Goal: Browse casually

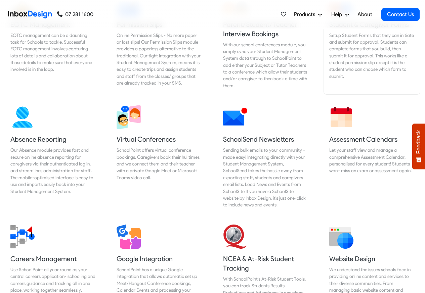
scroll to position [484, 0]
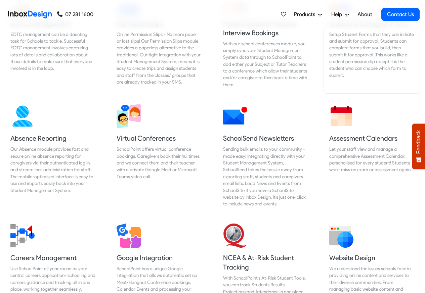
checkbox input "true"
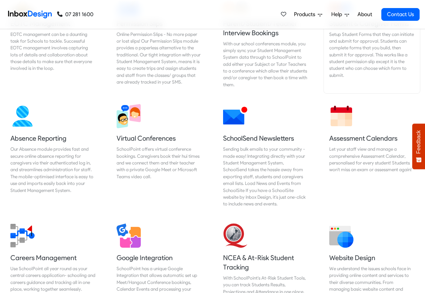
scroll to position [4012, 0]
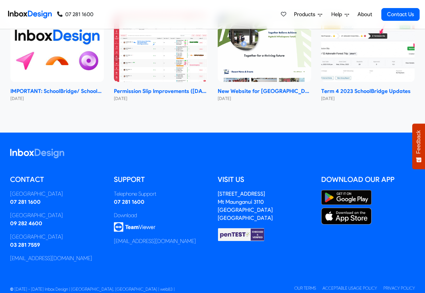
checkbox input "true"
